Goal: Find specific page/section: Find specific page/section

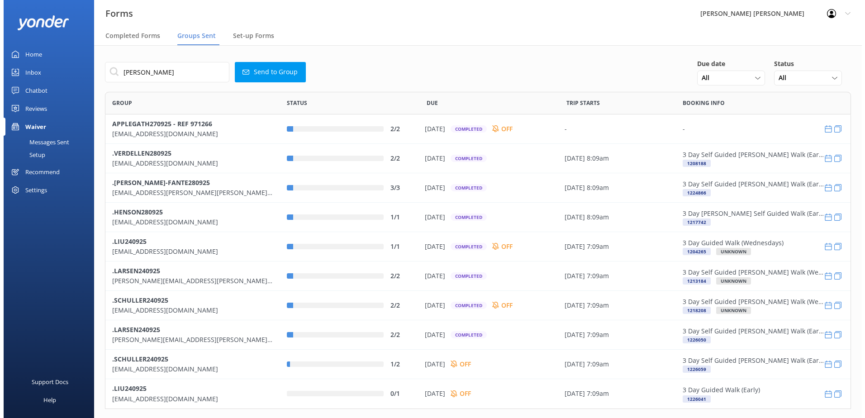
scroll to position [310, 739]
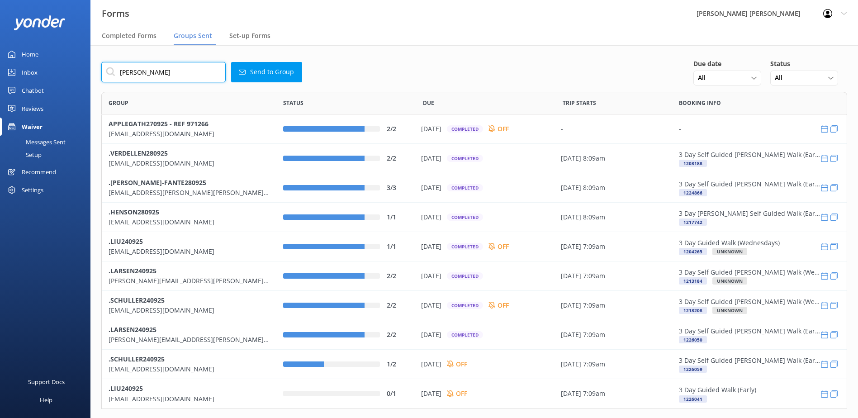
drag, startPoint x: 148, startPoint y: 73, endPoint x: 79, endPoint y: 63, distance: 70.3
click at [79, 63] on div "Forms [PERSON_NAME] [PERSON_NAME] Profile Settings Logout Completed Forms Group…" at bounding box center [429, 231] width 858 height 373
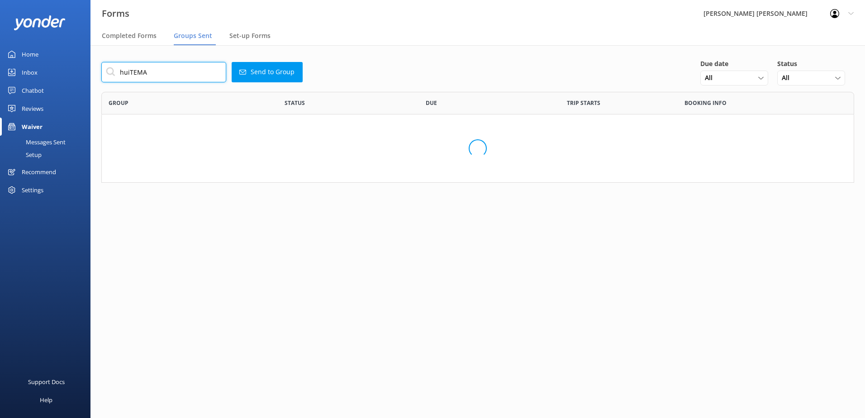
scroll to position [251, 746]
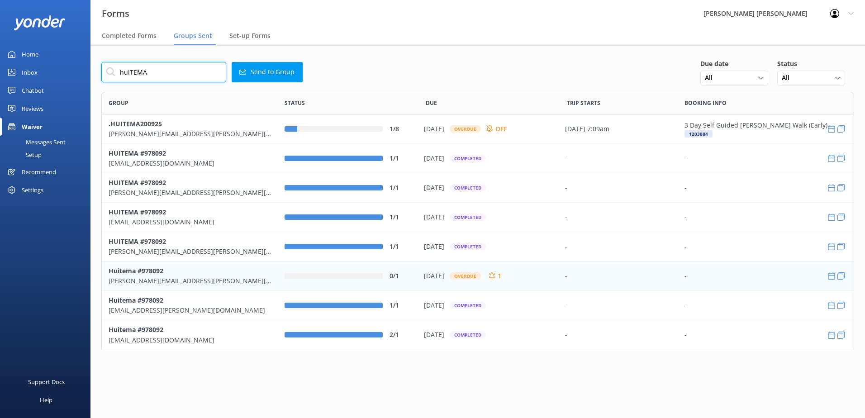
type input "huiTEMA"
click at [135, 275] on p "Huitema #978092" at bounding box center [190, 270] width 162 height 10
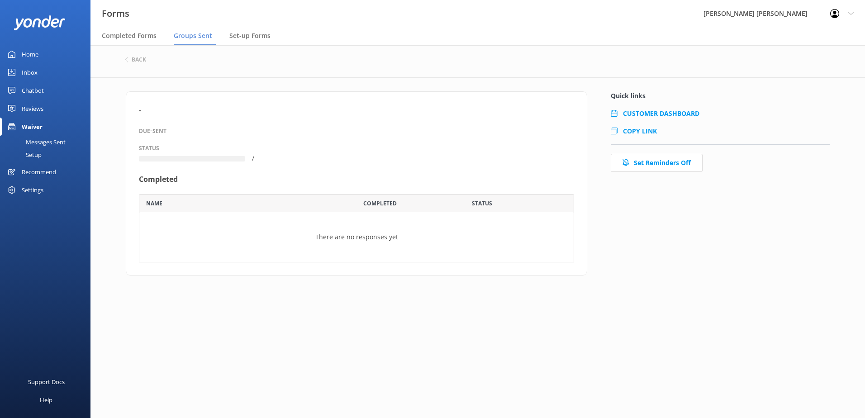
scroll to position [61, 428]
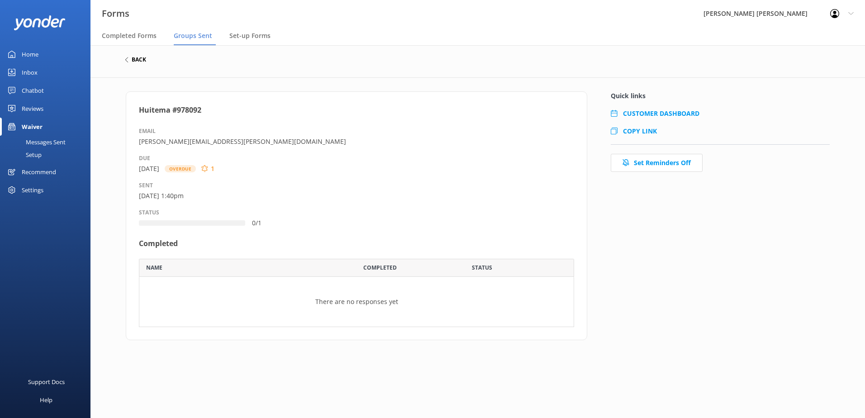
click at [135, 61] on h6 "back" at bounding box center [139, 59] width 14 height 5
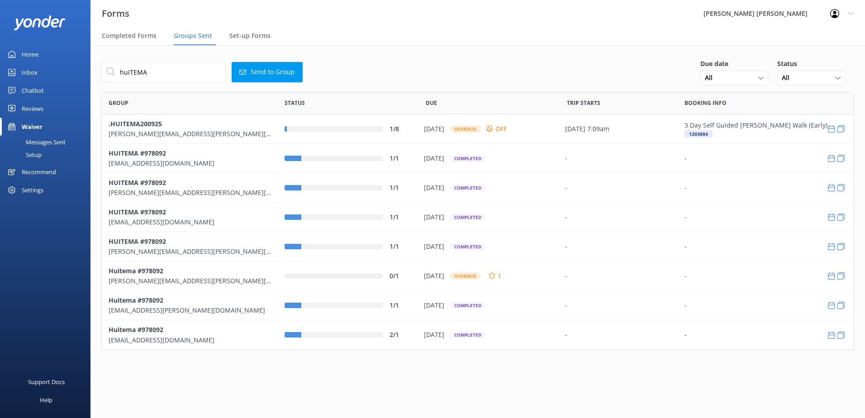
scroll to position [251, 746]
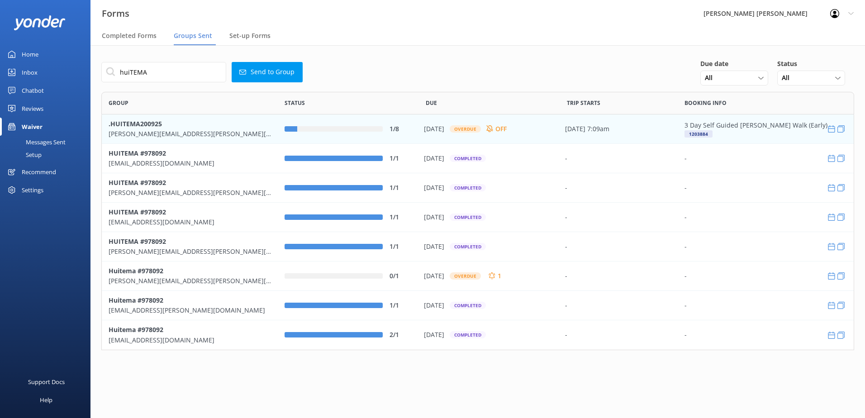
click at [151, 127] on b ".HUITEMA200925" at bounding box center [135, 123] width 53 height 9
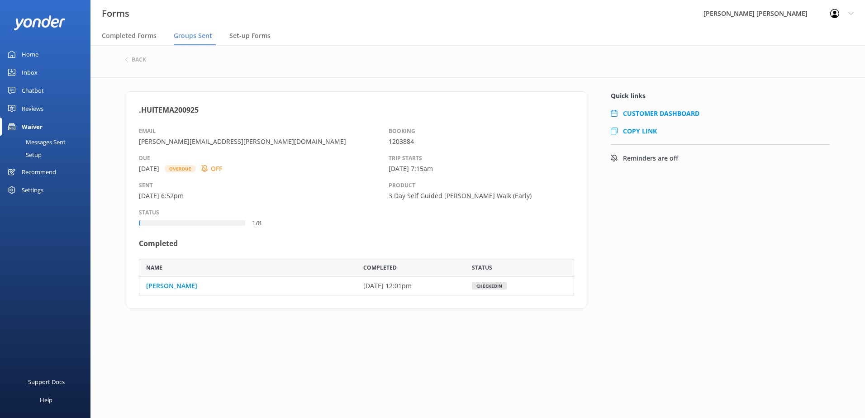
scroll to position [30, 428]
